Goal: Task Accomplishment & Management: Use online tool/utility

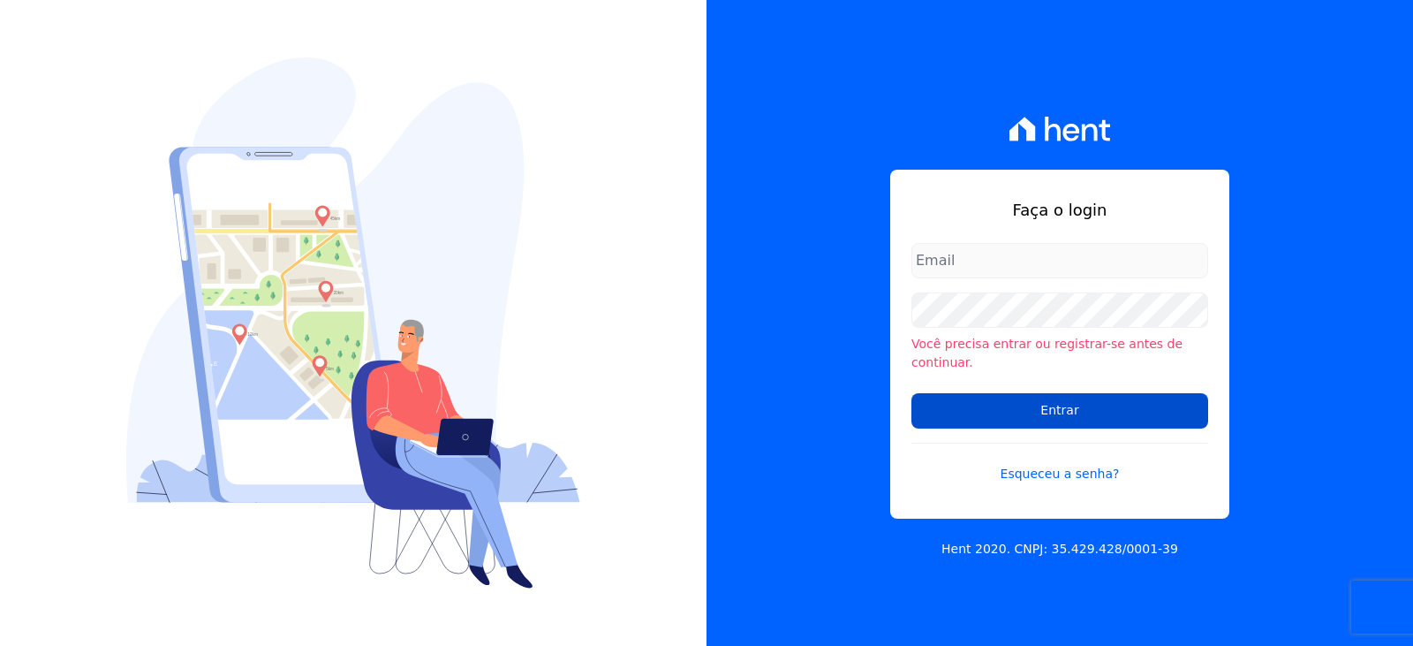
type input "[EMAIL_ADDRESS][DOMAIN_NAME]"
click at [990, 404] on input "Entrar" at bounding box center [1059, 410] width 297 height 35
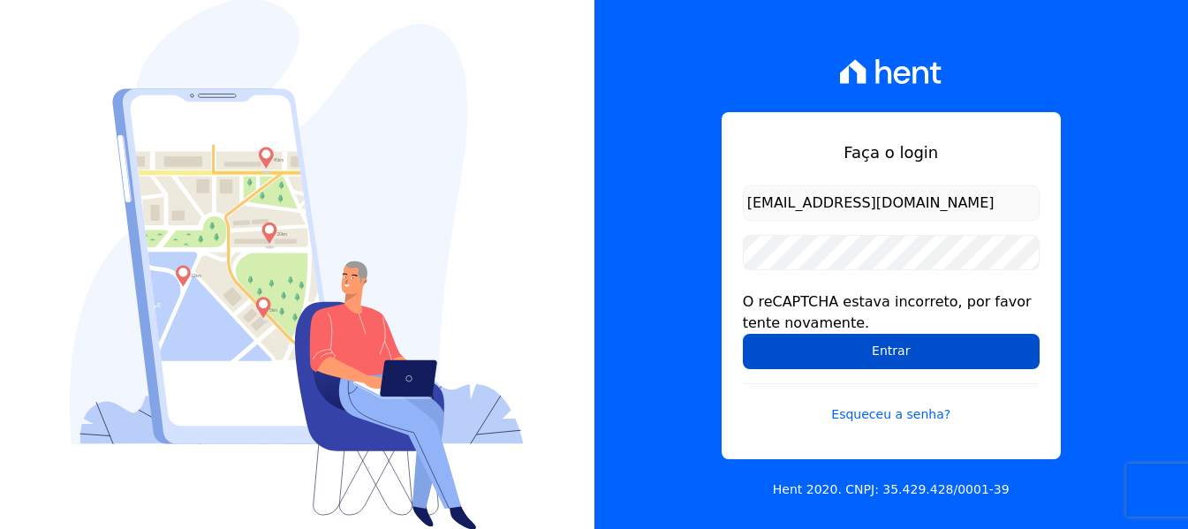
click at [918, 348] on input "Entrar" at bounding box center [891, 351] width 297 height 35
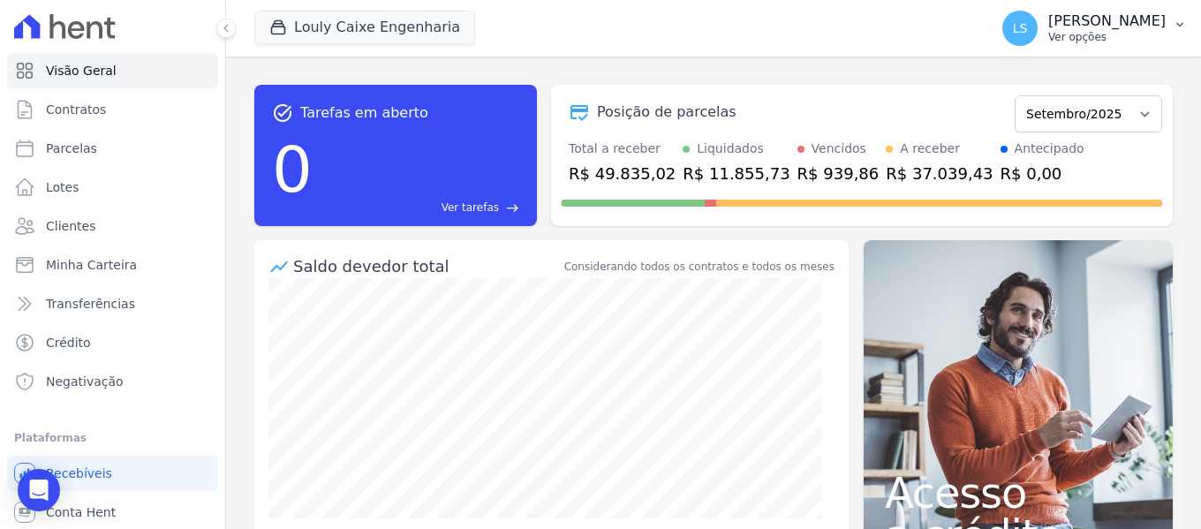
click at [1130, 15] on p "[PERSON_NAME]" at bounding box center [1106, 21] width 117 height 18
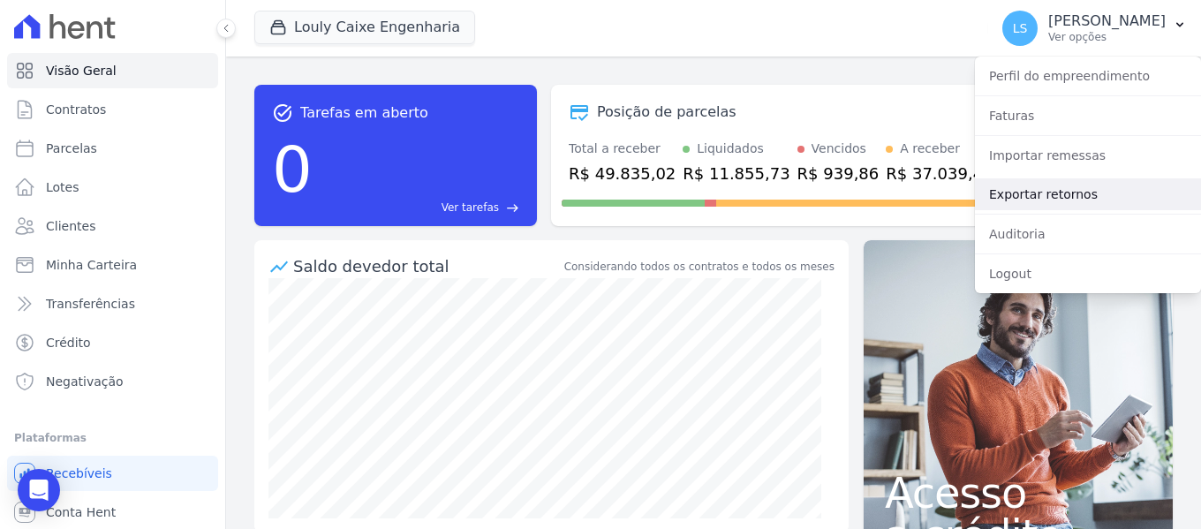
click at [1101, 208] on link "Exportar retornos" at bounding box center [1088, 194] width 226 height 32
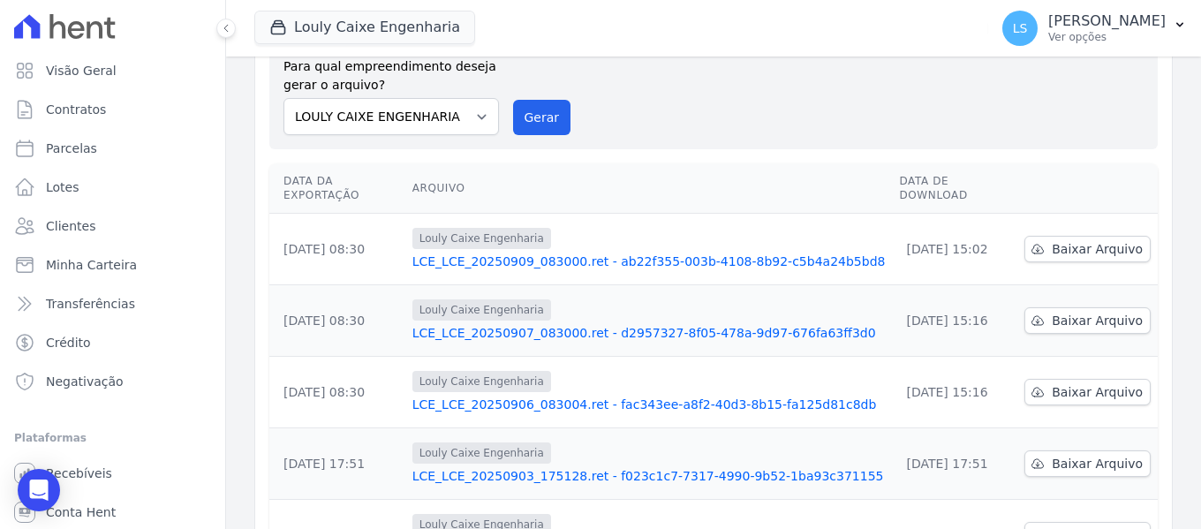
scroll to position [177, 0]
